Goal: Information Seeking & Learning: Learn about a topic

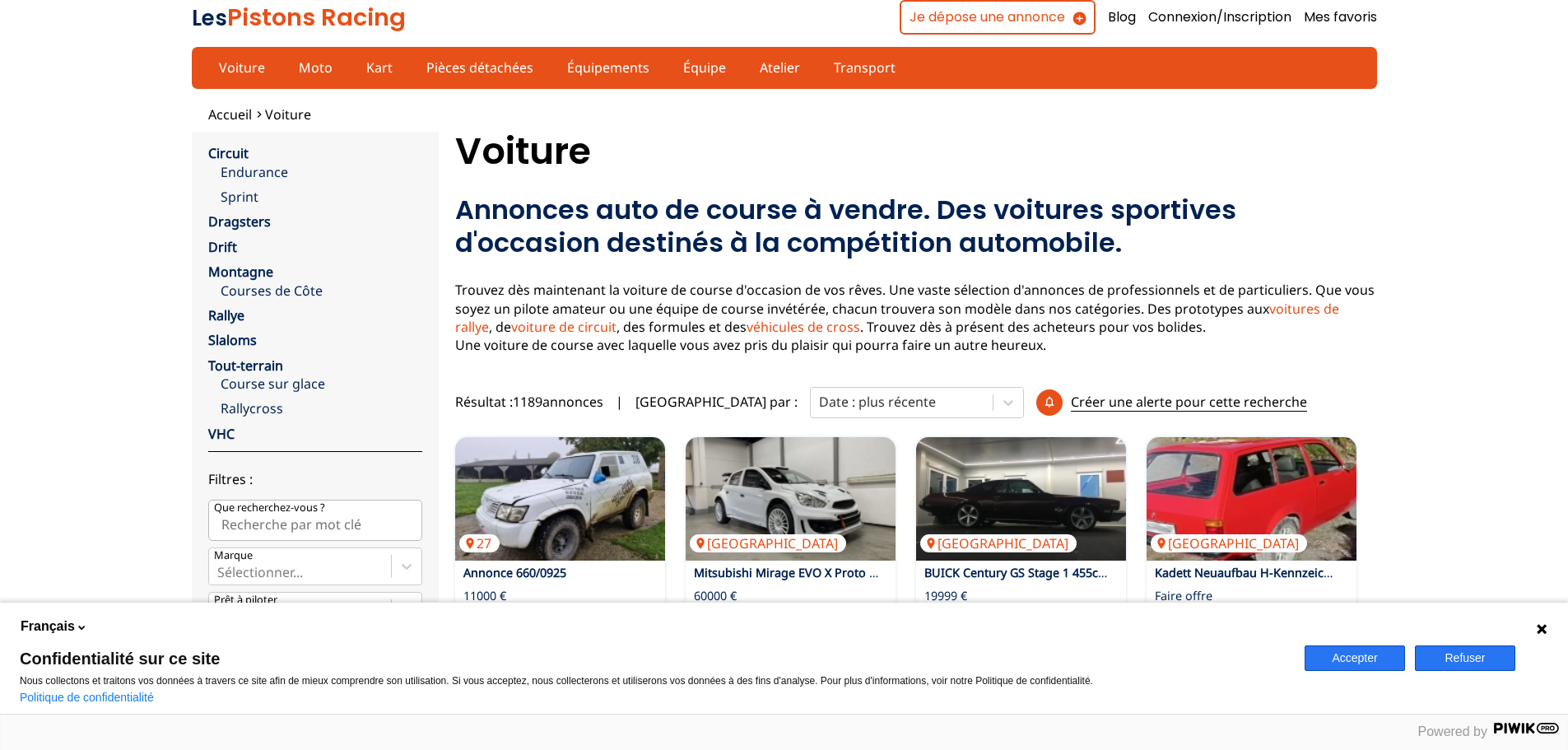
click at [1481, 663] on button "Refuser" at bounding box center [1464, 658] width 100 height 26
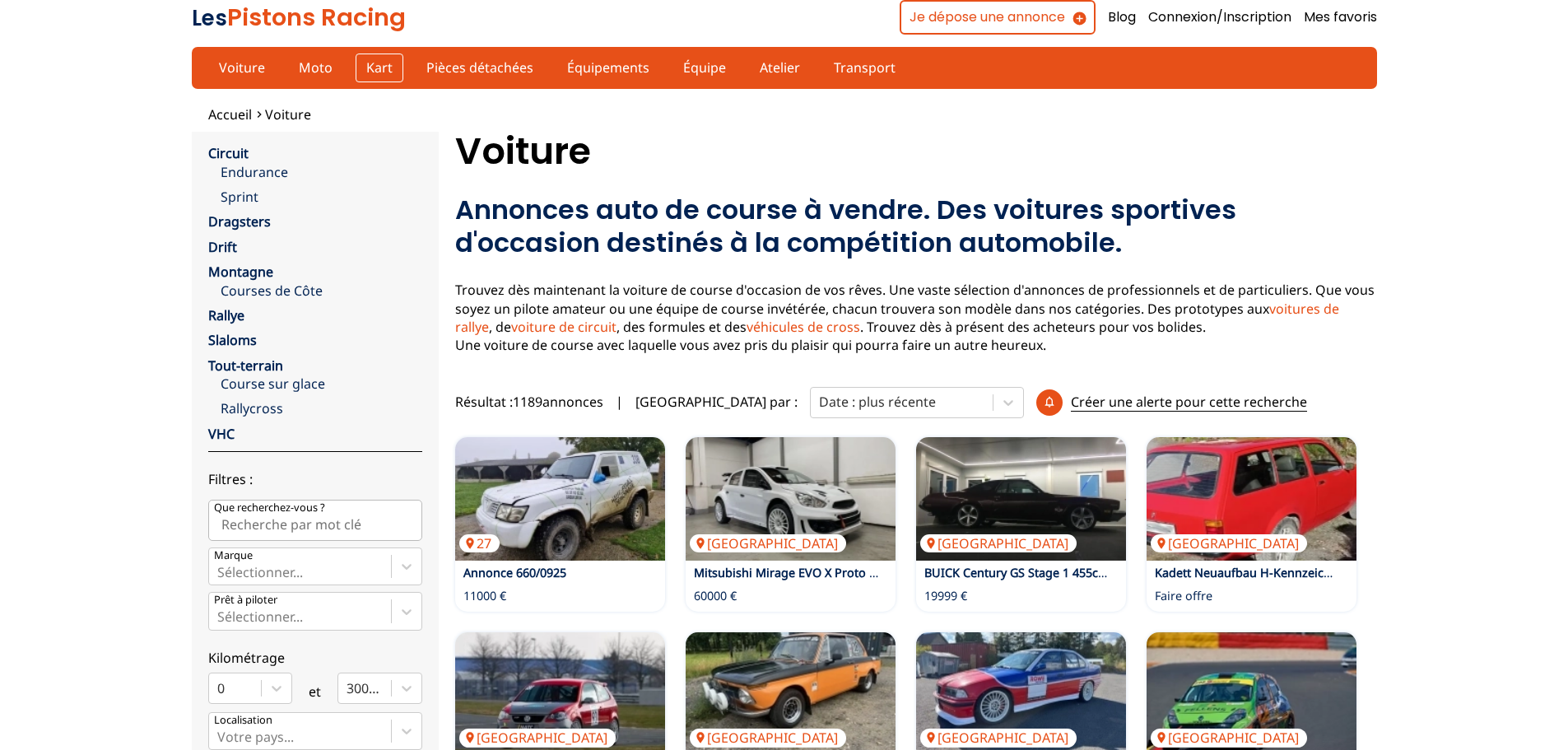
click at [370, 76] on link "Kart" at bounding box center [380, 67] width 48 height 28
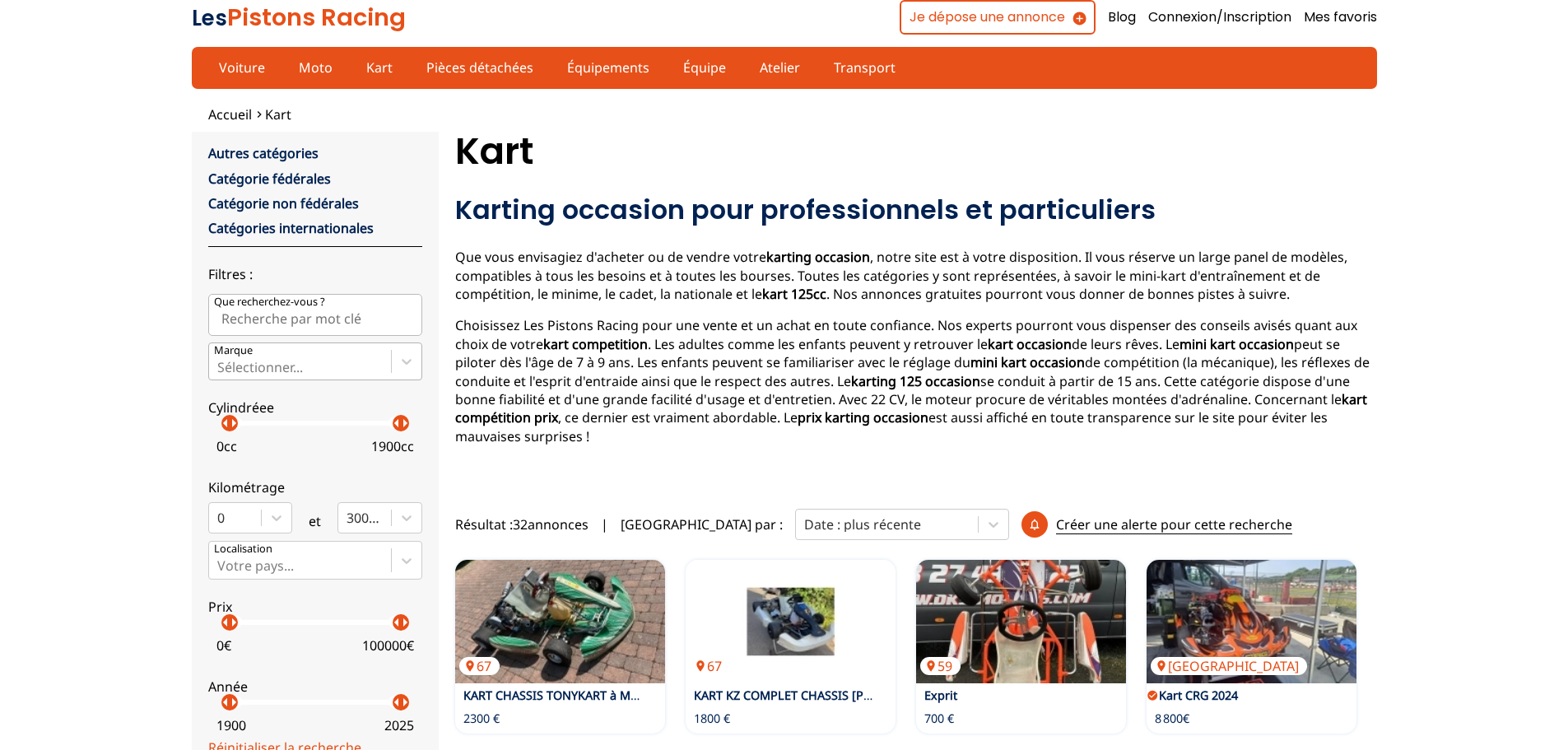
click at [292, 364] on div at bounding box center [300, 367] width 165 height 18
click at [220, 364] on input "Marque Sélectionner..." at bounding box center [219, 367] width 4 height 15
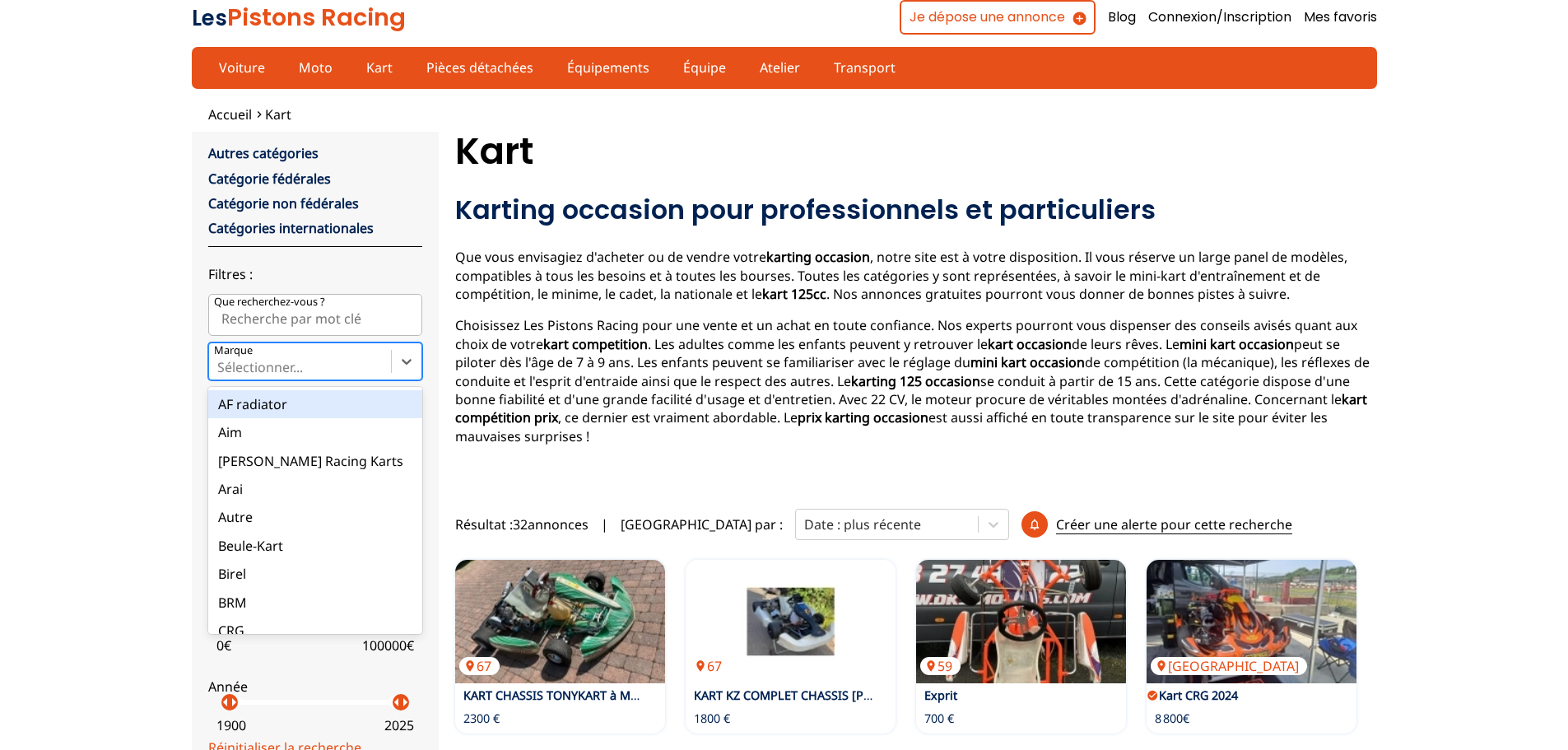
click at [292, 363] on div at bounding box center [300, 367] width 165 height 18
click at [220, 363] on input "Marque option AF radiator focused, 1 of 35. 35 results available. Use Up and Do…" at bounding box center [219, 367] width 4 height 15
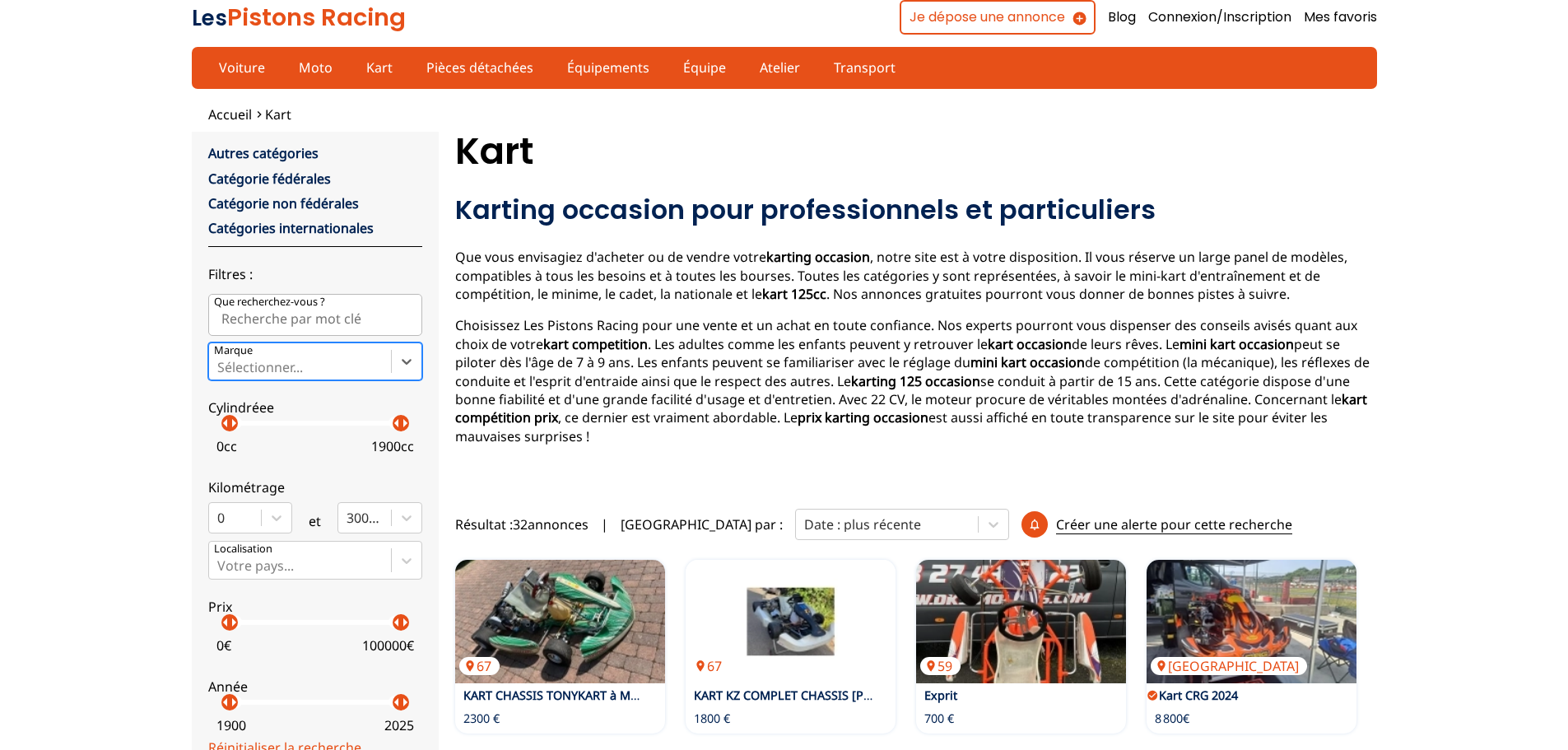
click at [300, 311] on input "Que recherchez-vous ?" at bounding box center [315, 314] width 214 height 41
type input "speedcar"
click at [220, 109] on span "Accueil" at bounding box center [230, 115] width 44 height 18
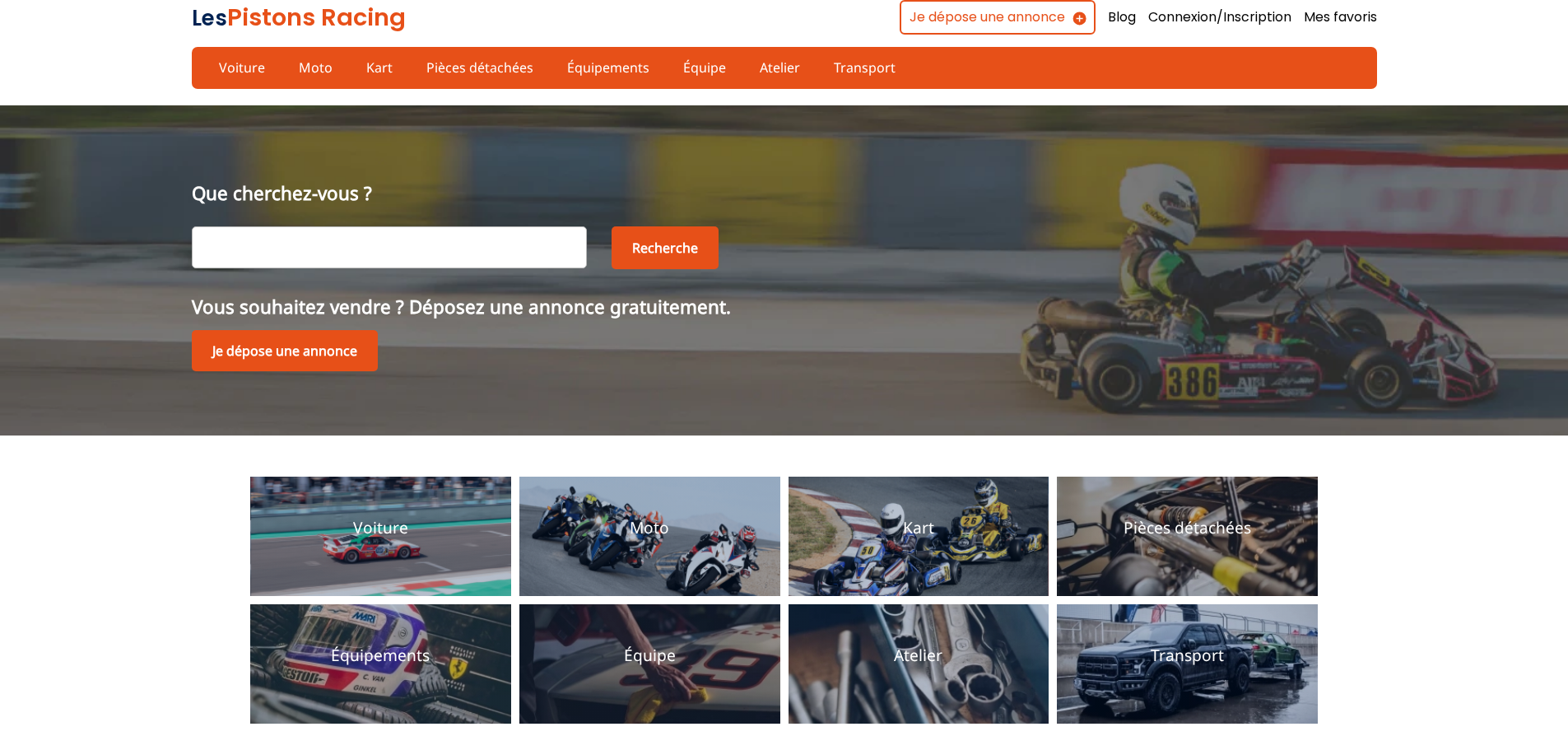
click at [335, 232] on input "text" at bounding box center [389, 247] width 395 height 41
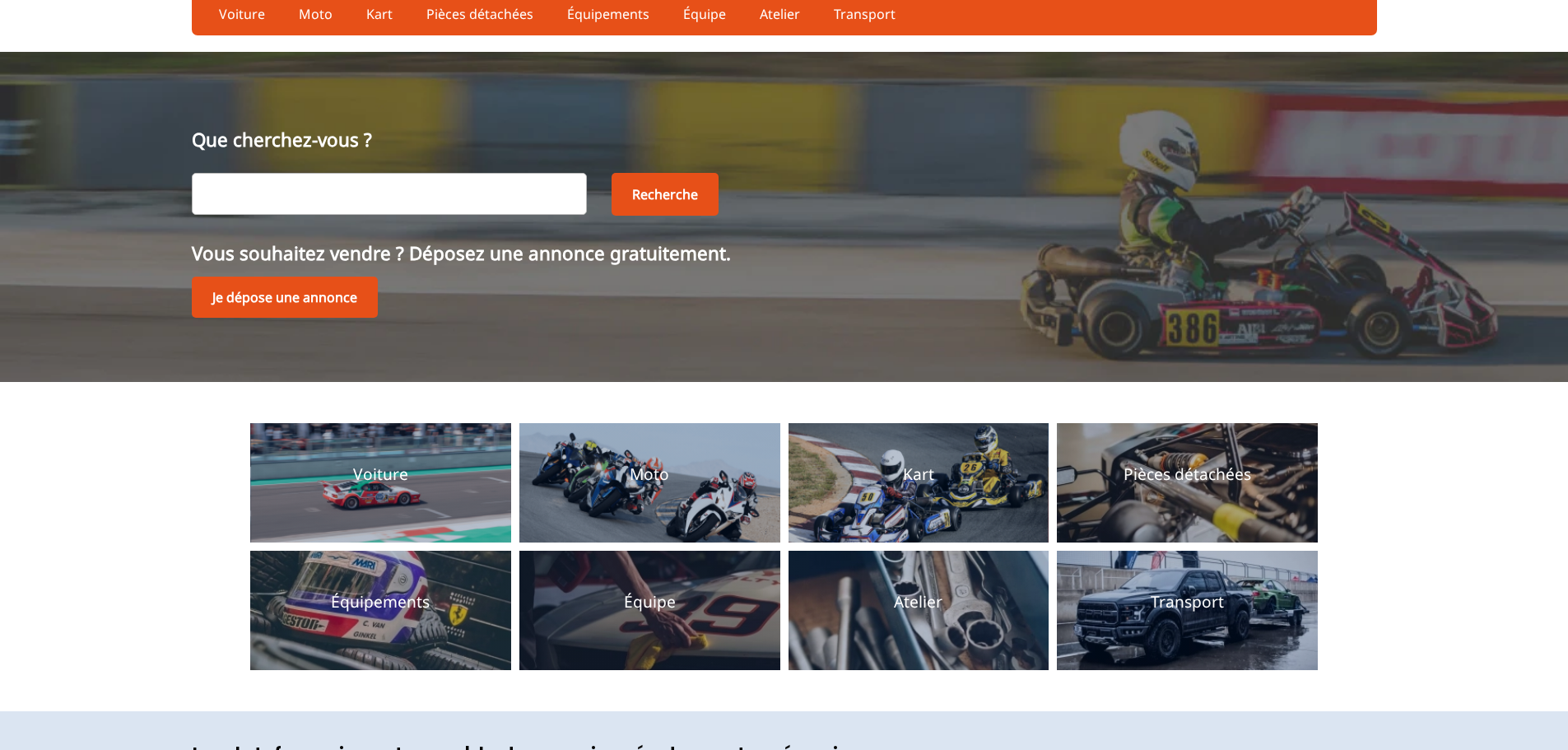
scroll to position [83, 0]
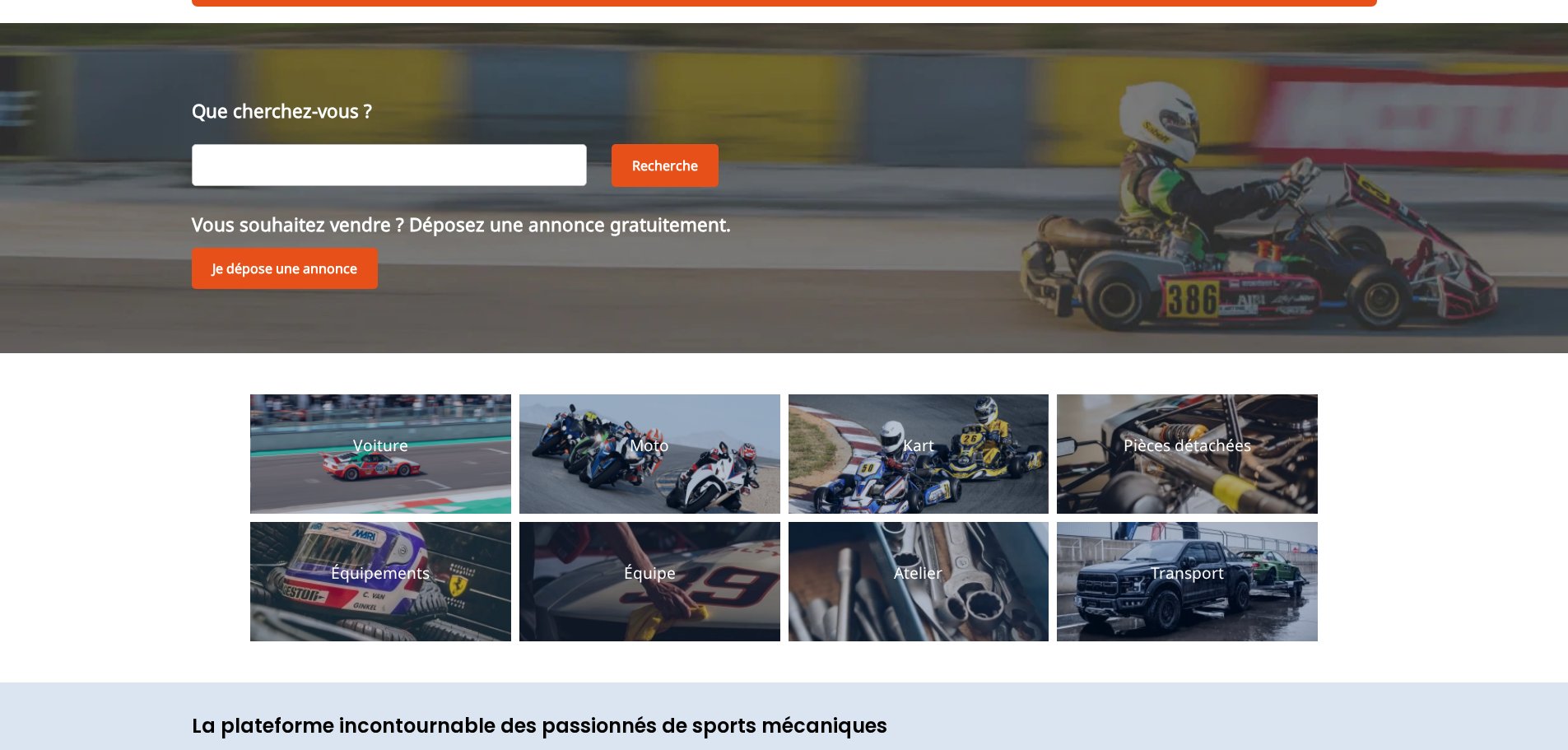
click at [356, 152] on input "text" at bounding box center [389, 164] width 395 height 41
type input "autocross"
click at [612, 144] on button "Recherche" at bounding box center [665, 165] width 107 height 43
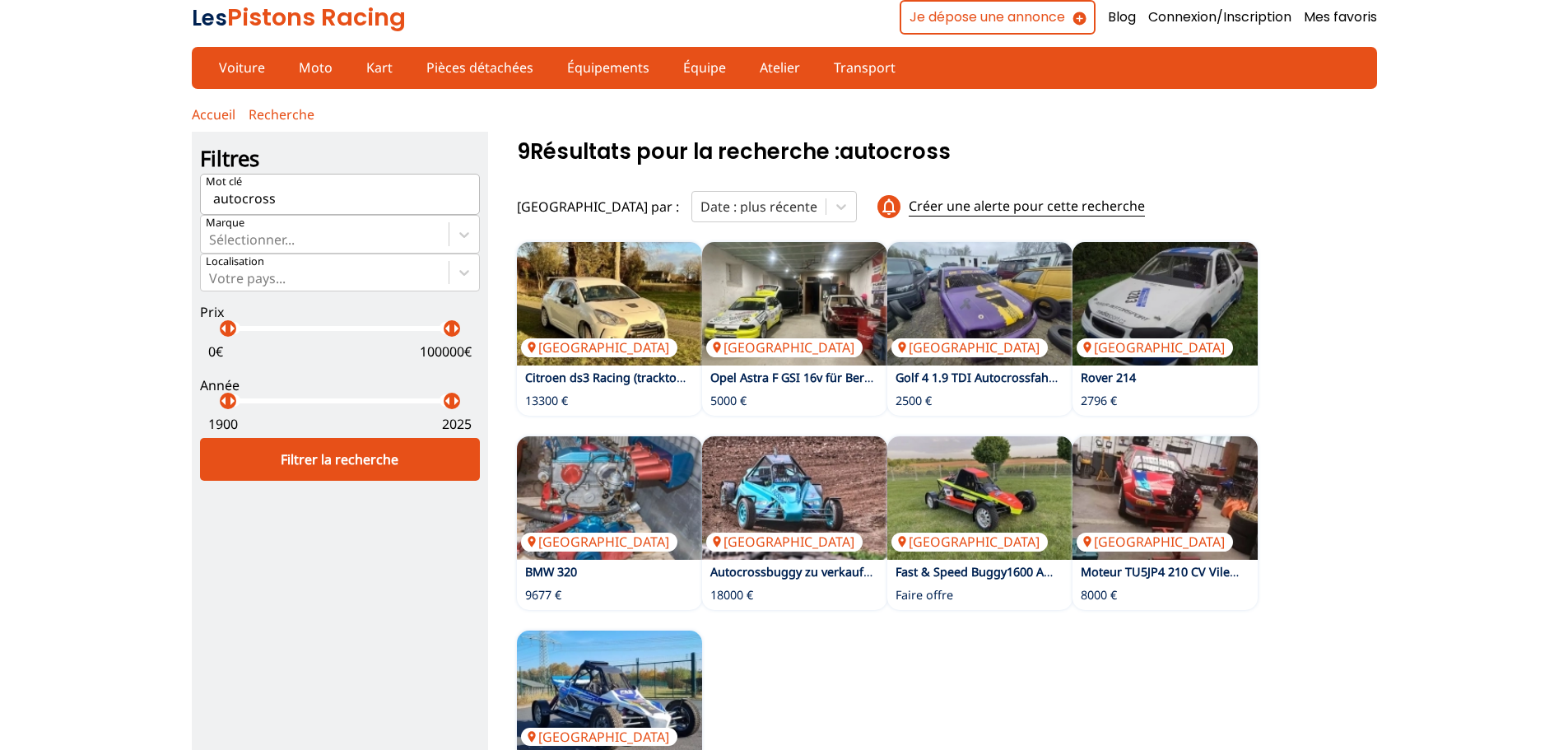
scroll to position [83, 0]
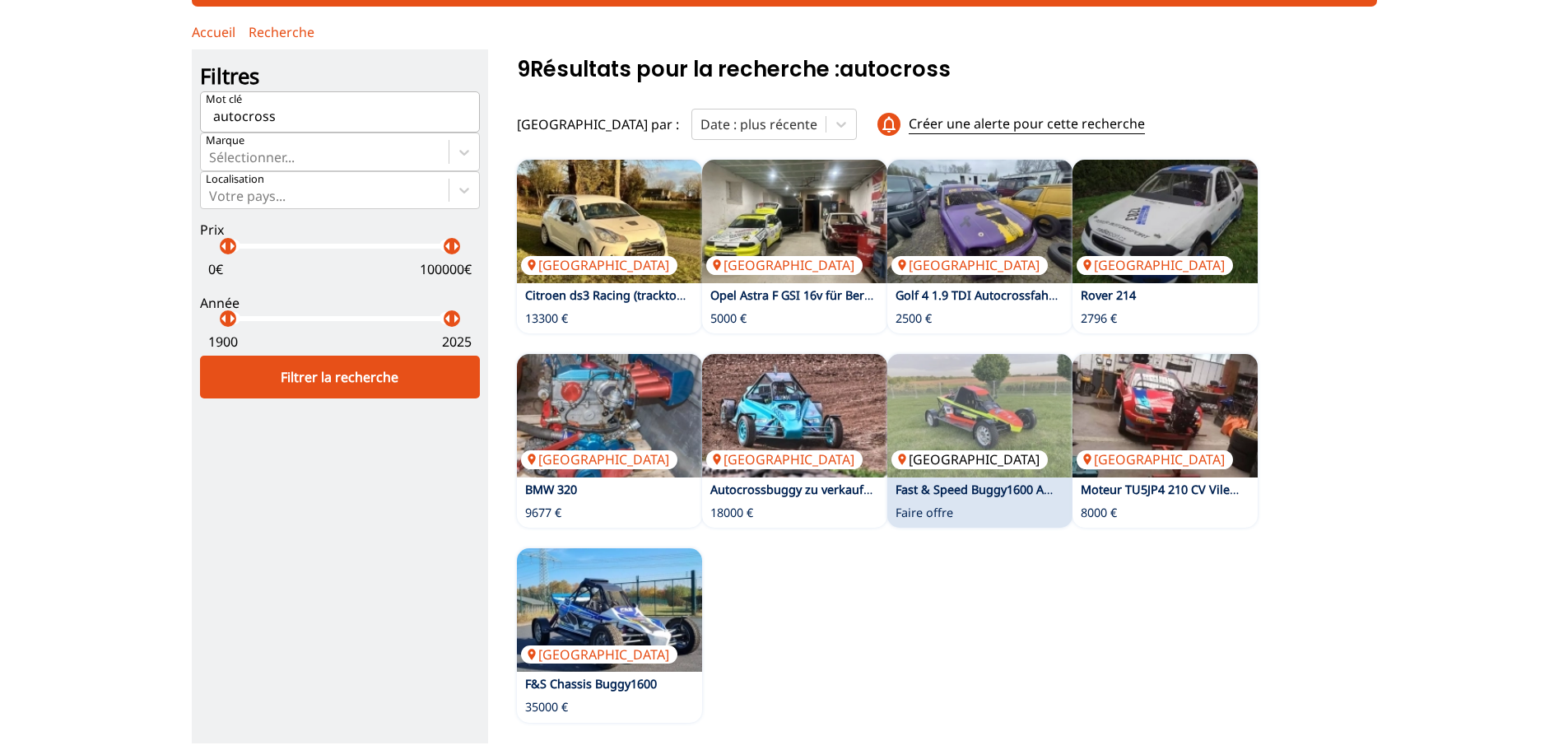
click at [973, 404] on img at bounding box center [980, 416] width 185 height 124
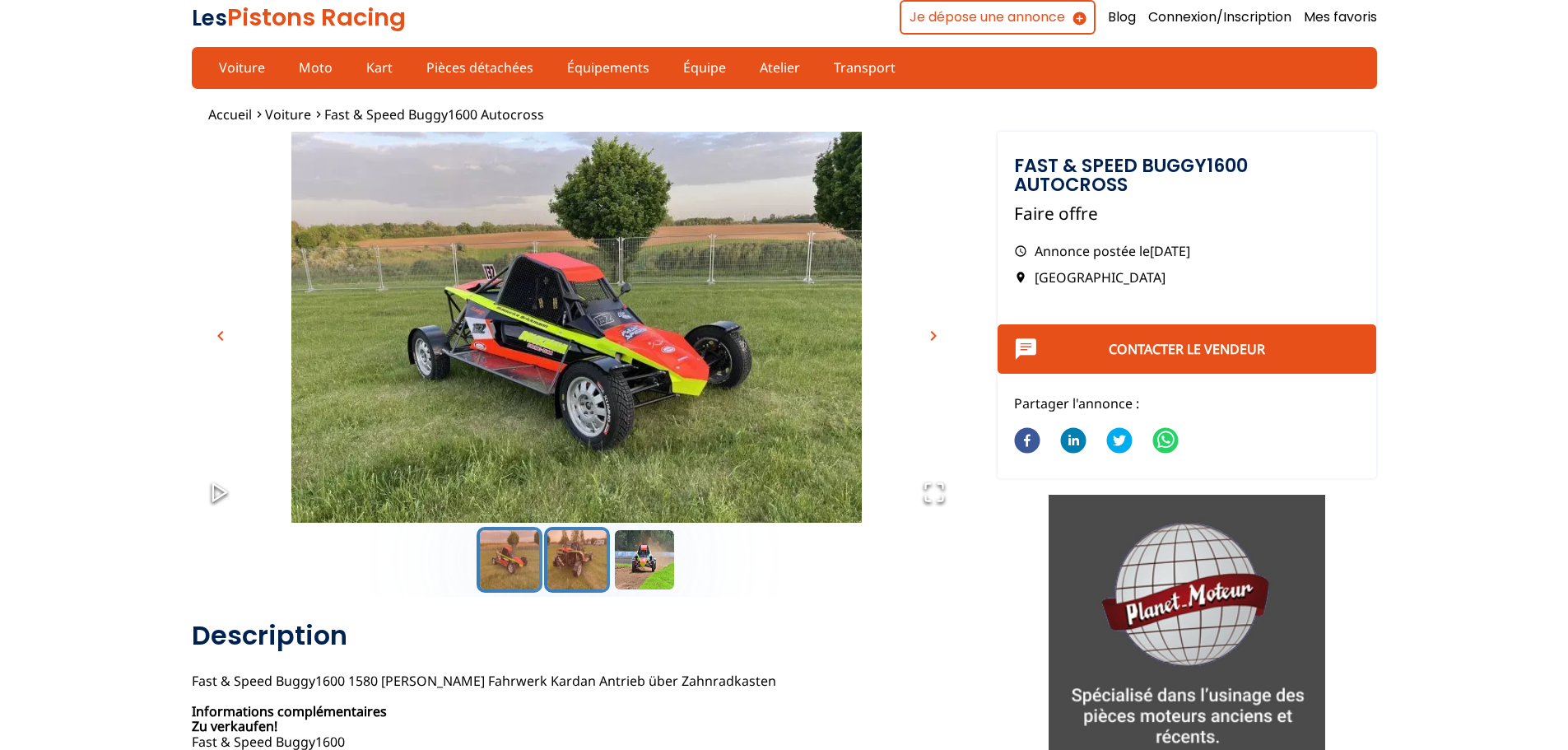
click at [572, 556] on button "Go to Slide 2" at bounding box center [577, 560] width 66 height 66
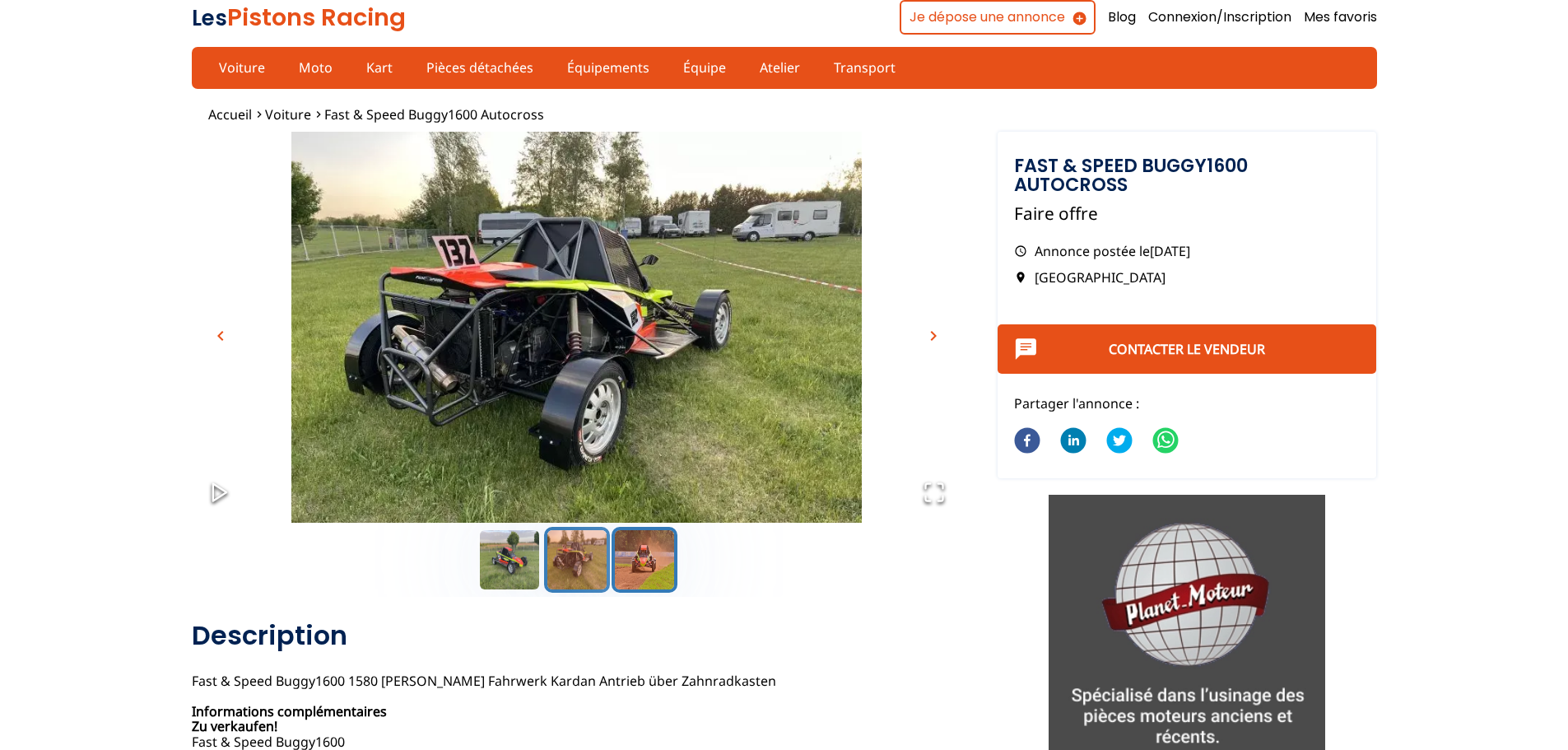
click at [652, 552] on button "Go to Slide 3" at bounding box center [645, 560] width 66 height 66
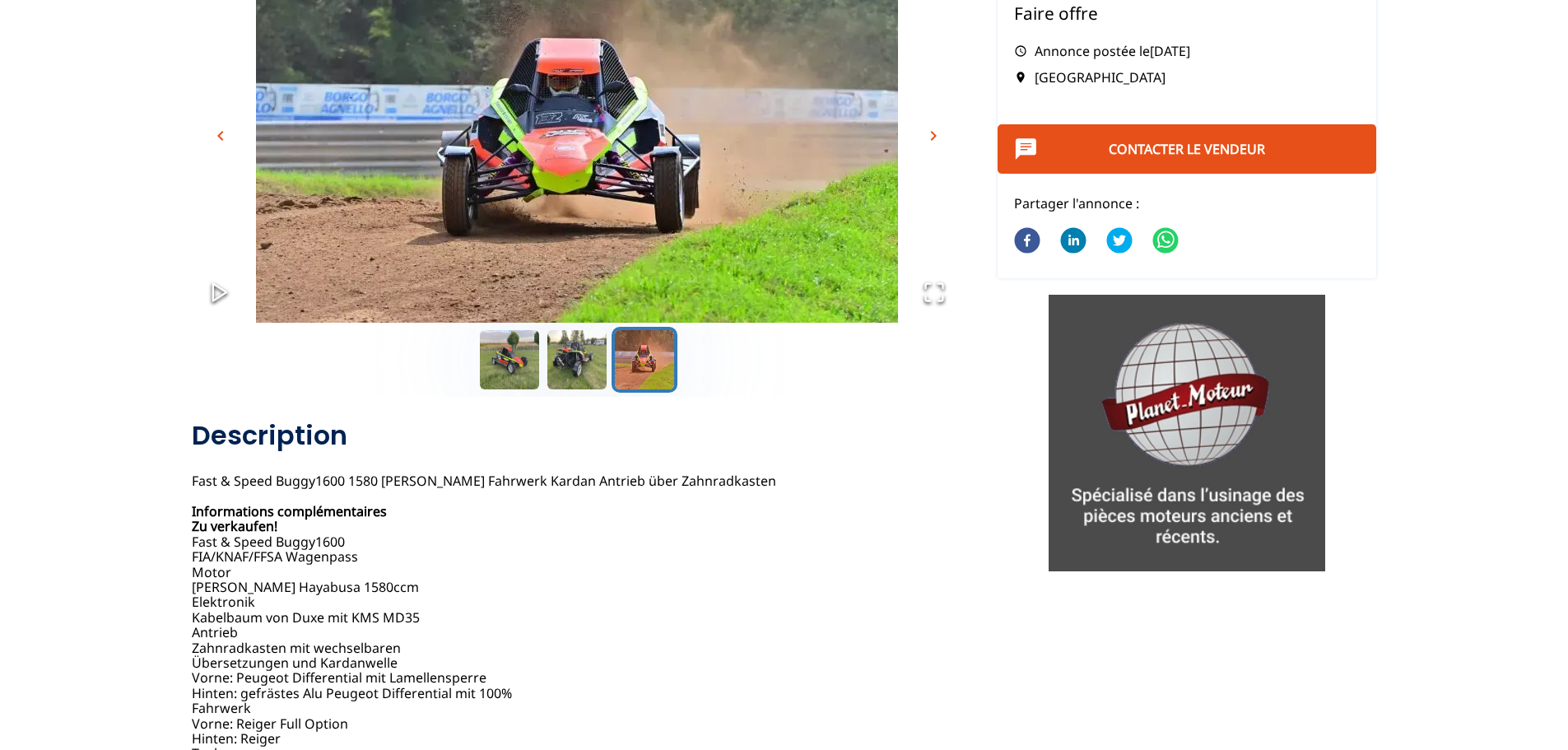
scroll to position [494, 0]
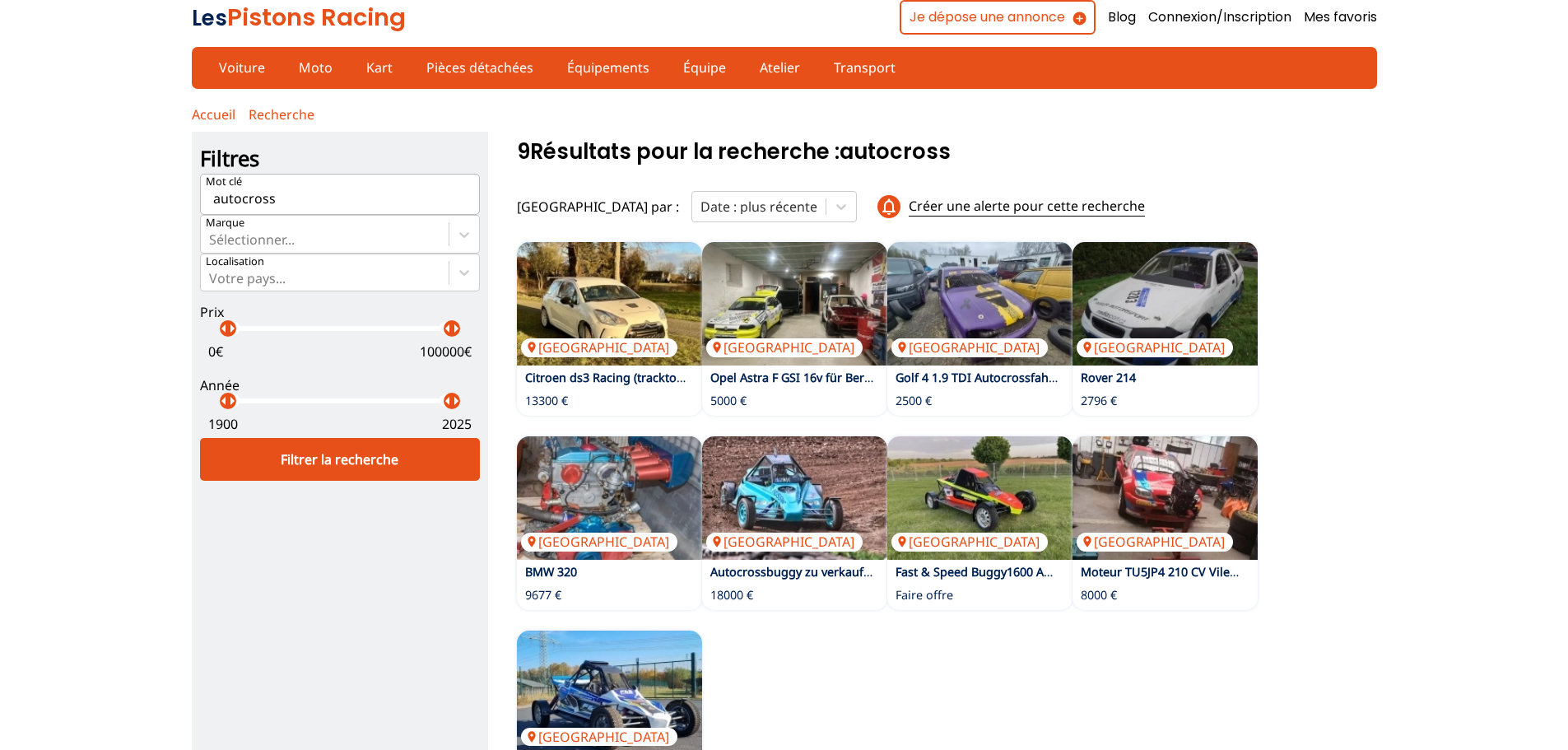
drag, startPoint x: 241, startPoint y: 196, endPoint x: 187, endPoint y: 200, distance: 54.1
click at [187, 200] on div "Accueil Recherche Créer une alerte pour cette recherche close Les critères de v…" at bounding box center [784, 465] width 1568 height 721
type input "kart cross"
click at [308, 463] on div "Filtrer la recherche" at bounding box center [339, 459] width 280 height 43
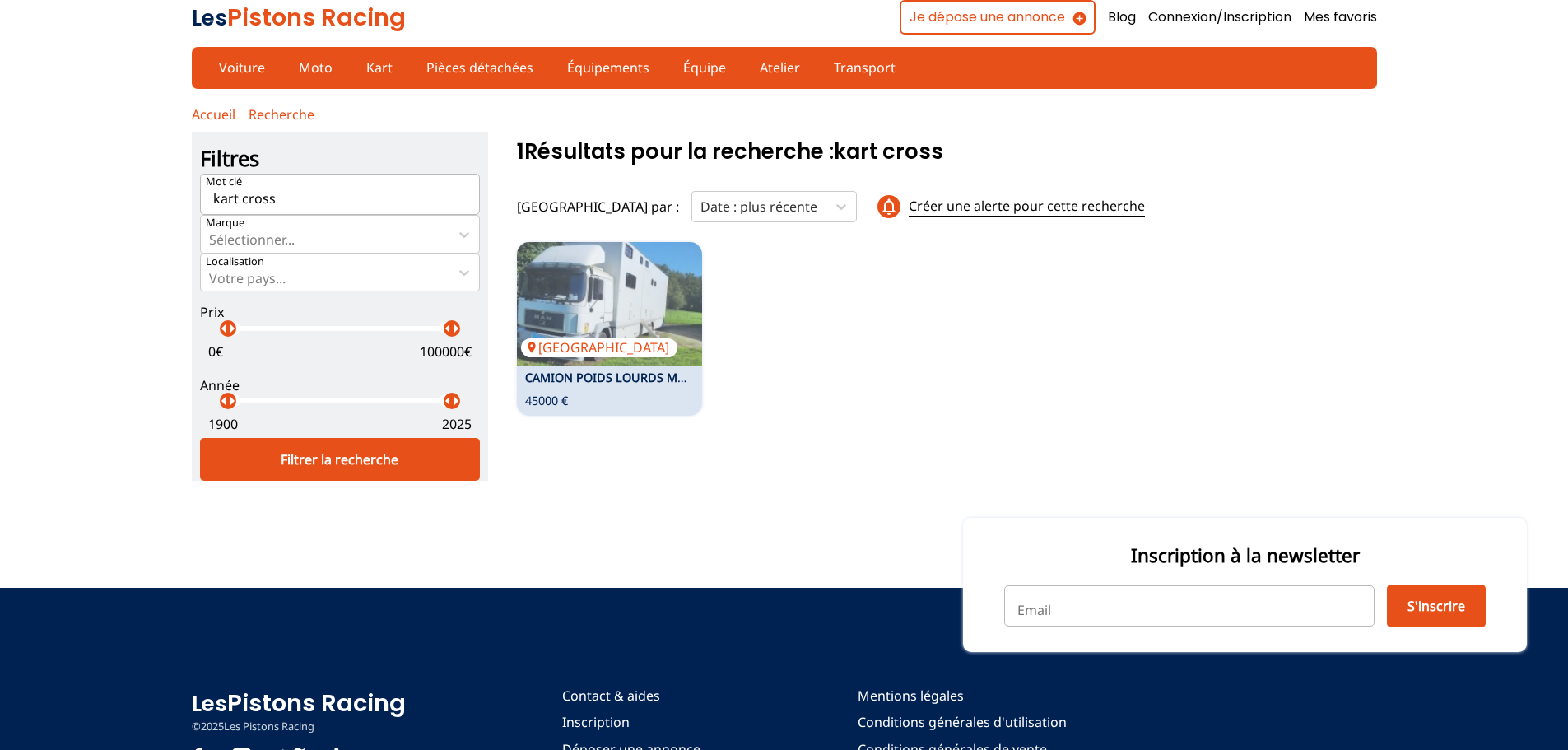
click at [574, 375] on link "CAMION POIDS LOURDS MAN VASP aménagé et atelier" at bounding box center [679, 377] width 308 height 16
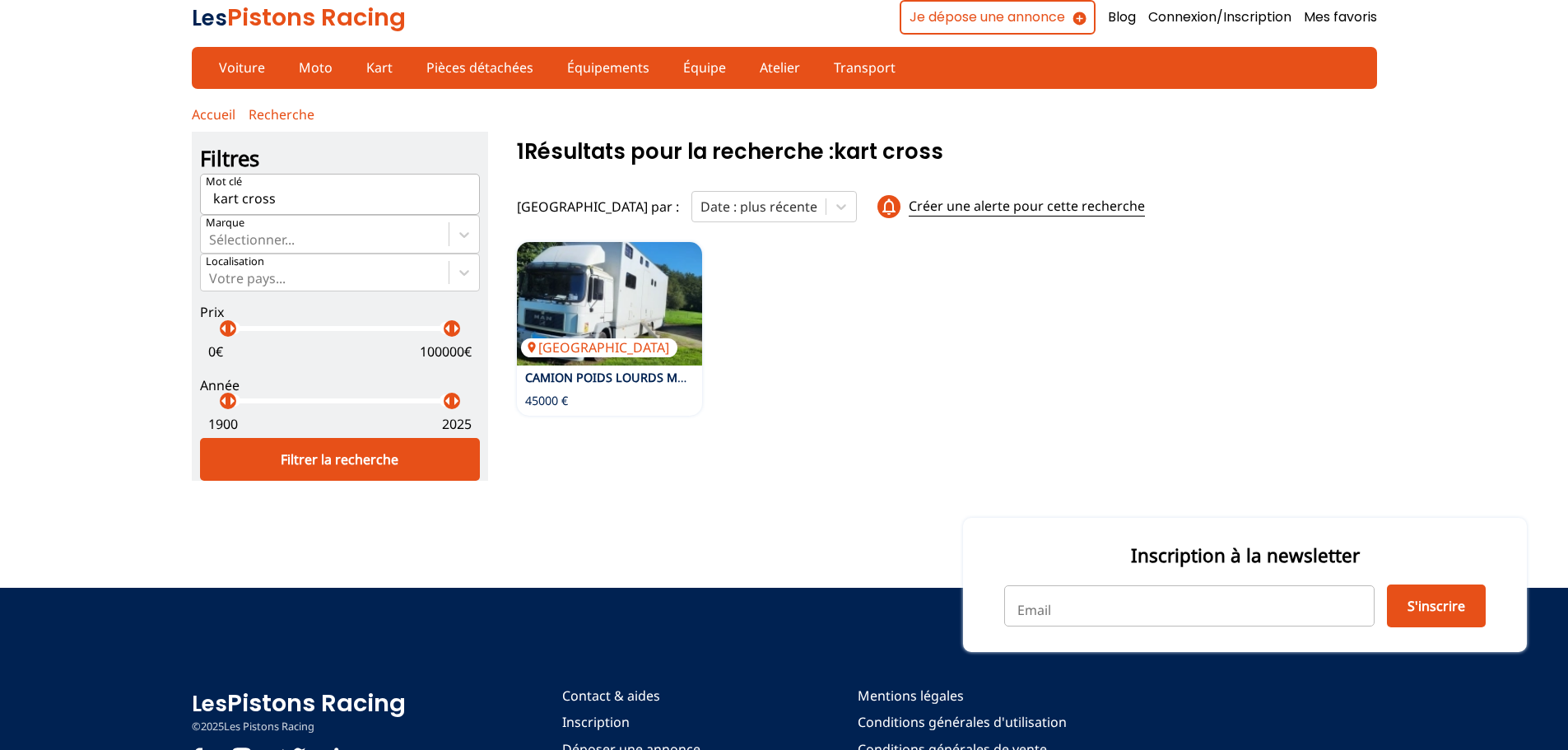
drag, startPoint x: 239, startPoint y: 196, endPoint x: 172, endPoint y: 174, distance: 70.5
click at [175, 186] on div "Accueil Recherche Créer une alerte pour cette recherche close Les critères de v…" at bounding box center [784, 293] width 1568 height 375
click at [378, 447] on div "Filtrer la recherche" at bounding box center [339, 459] width 280 height 43
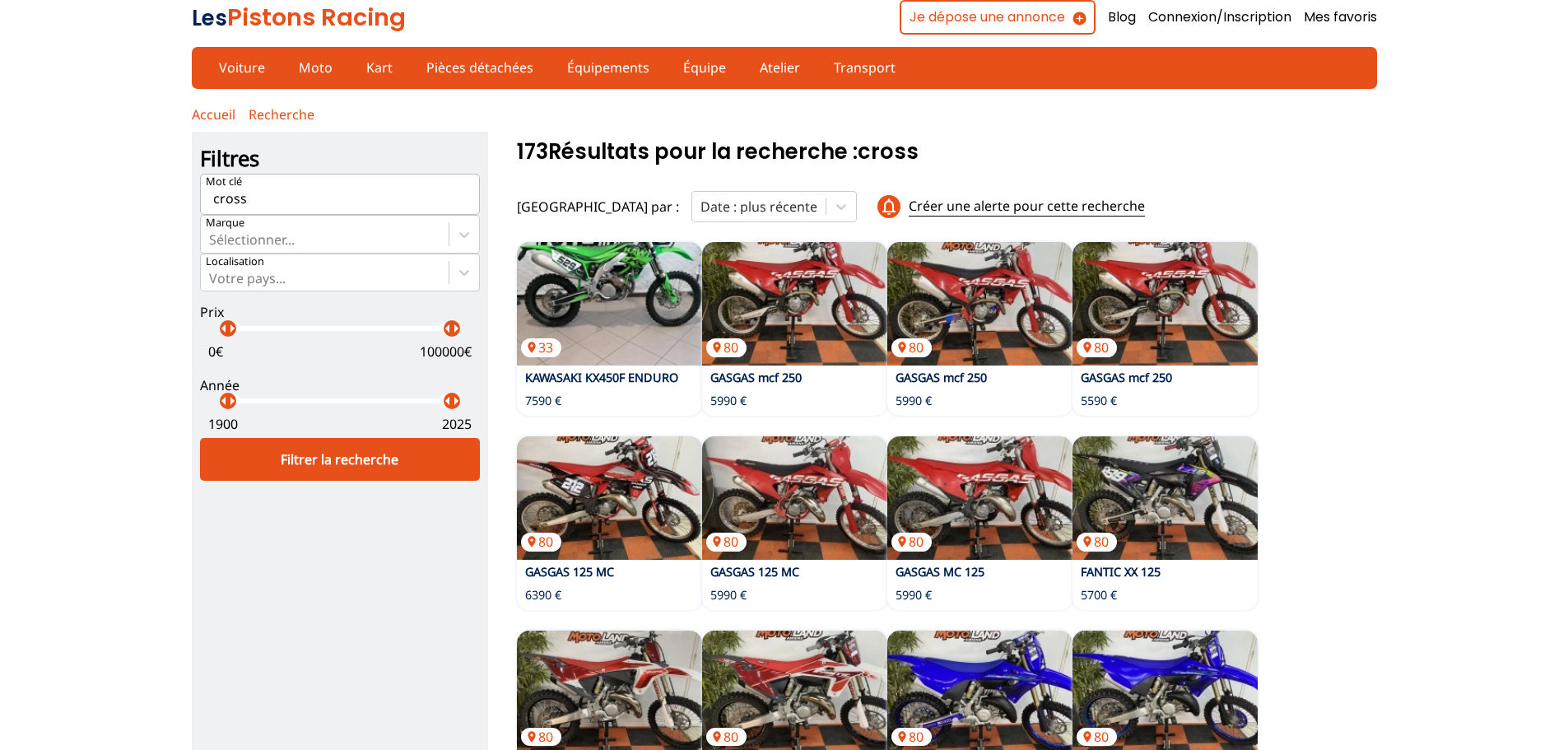
drag, startPoint x: 192, startPoint y: 199, endPoint x: 115, endPoint y: 194, distance: 77.2
click at [115, 194] on div "Accueil Recherche Créer une alerte pour cette recherche close Les critères de v…" at bounding box center [784, 660] width 1568 height 1109
type input "kartcross"
click at [358, 467] on div "Filtrer la recherche" at bounding box center [339, 459] width 280 height 43
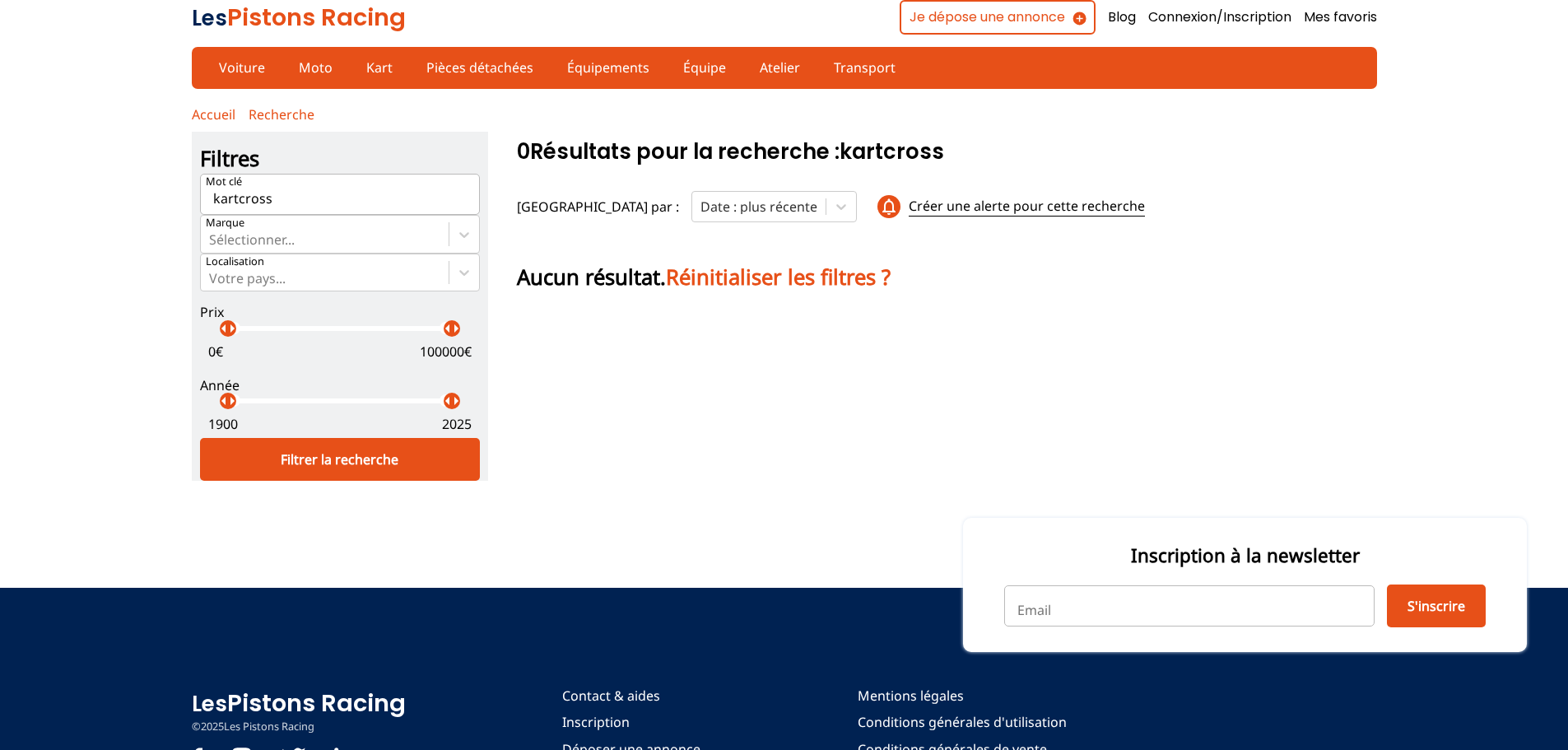
scroll to position [79, 0]
